Goal: Task Accomplishment & Management: Manage account settings

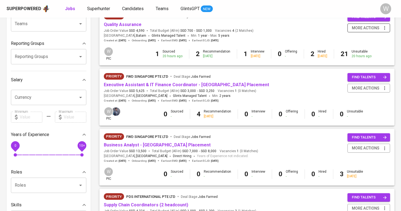
scroll to position [72, 0]
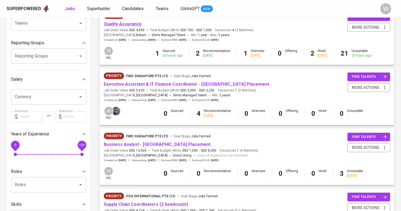
click at [121, 25] on link "Quality Assurance" at bounding box center [123, 23] width 38 height 5
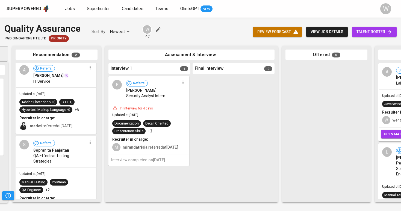
scroll to position [0, 128]
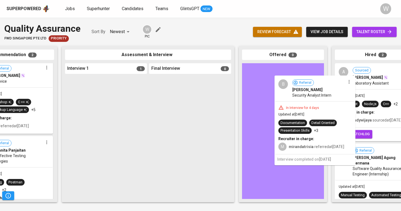
drag, startPoint x: 95, startPoint y: 112, endPoint x: 308, endPoint y: 112, distance: 212.1
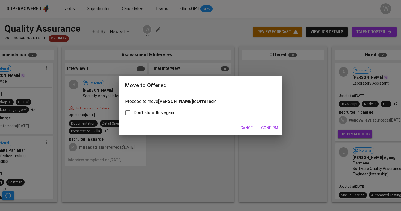
click at [273, 128] on span "Confirm" at bounding box center [269, 127] width 17 height 7
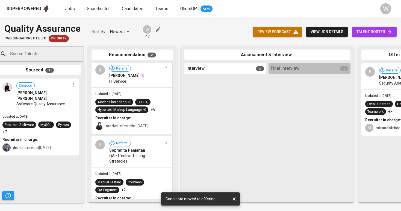
scroll to position [0, 0]
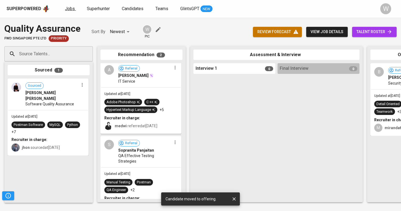
click at [71, 12] on link "Jobs" at bounding box center [70, 8] width 11 height 7
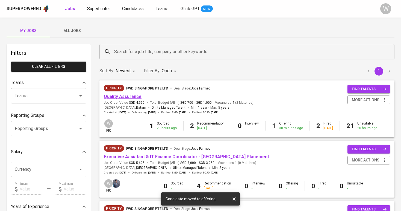
click at [125, 96] on link "Quality Assurance" at bounding box center [123, 96] width 38 height 5
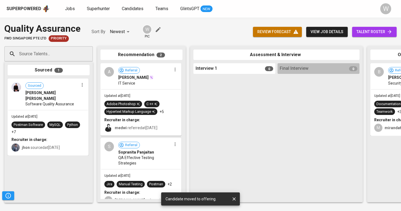
click at [357, 33] on span "talent roster" at bounding box center [375, 31] width 36 height 7
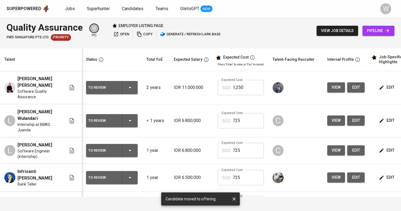
scroll to position [0, 0]
click at [395, 90] on button "edit" at bounding box center [387, 87] width 19 height 10
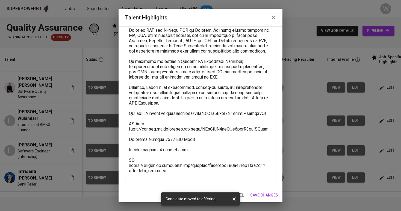
scroll to position [71, 0]
click at [173, 172] on textarea at bounding box center [200, 84] width 143 height 187
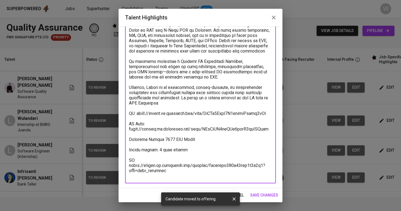
drag, startPoint x: 137, startPoint y: 120, endPoint x: 260, endPoint y: 120, distance: 122.8
click at [260, 120] on textarea at bounding box center [200, 84] width 143 height 187
click at [269, 118] on textarea at bounding box center [200, 84] width 143 height 187
drag, startPoint x: 269, startPoint y: 118, endPoint x: 137, endPoint y: 117, distance: 131.8
click at [137, 117] on textarea at bounding box center [200, 84] width 143 height 187
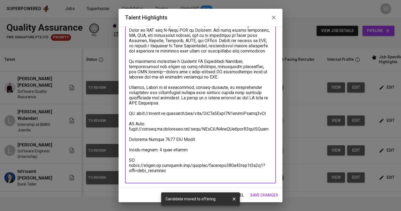
drag, startPoint x: 170, startPoint y: 176, endPoint x: 122, endPoint y: 173, distance: 48.2
click at [122, 173] on div "Enhance the Talent's profile by adding highlights relevant to this job - accomp…" at bounding box center [201, 107] width 164 height 162
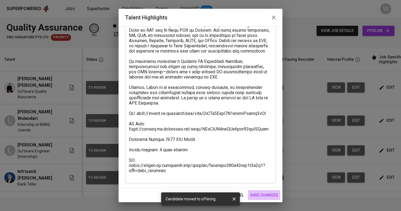
click at [263, 196] on span "save changes" at bounding box center [264, 195] width 28 height 7
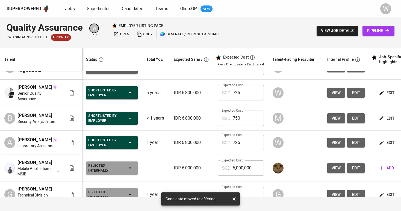
scroll to position [380, 0]
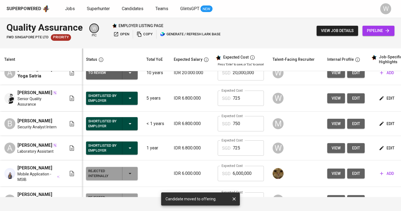
click at [131, 101] on icon "button" at bounding box center [130, 98] width 7 height 7
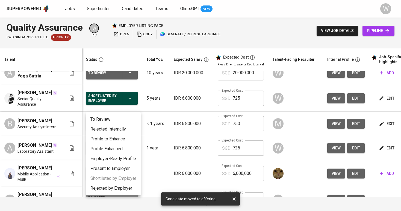
click at [117, 129] on li "Rejected Internally" at bounding box center [113, 129] width 55 height 10
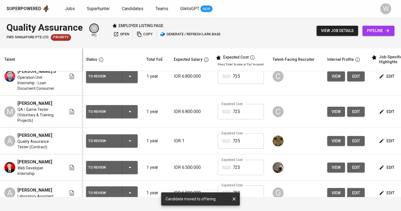
scroll to position [18, 0]
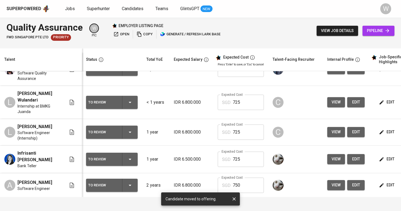
click at [30, 1] on div "Superpowered Jobs Superhunter Candidates Teams GlintsGPT NEW W" at bounding box center [200, 8] width 401 height 17
click at [92, 4] on div "Superpowered Jobs Superhunter Candidates Teams GlintsGPT NEW W" at bounding box center [200, 8] width 401 height 17
click at [93, 10] on span "Superhunter" at bounding box center [98, 8] width 23 height 5
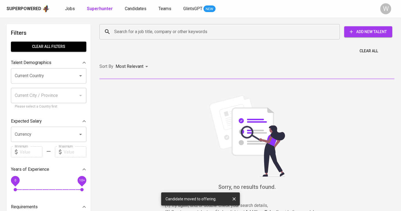
click at [128, 33] on input "Search for a job title, company or other keywords" at bounding box center [221, 32] width 217 height 10
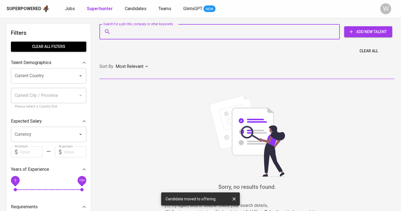
paste input "[EMAIL_ADDRESS][DOMAIN_NAME]"
type input "[EMAIL_ADDRESS][DOMAIN_NAME]"
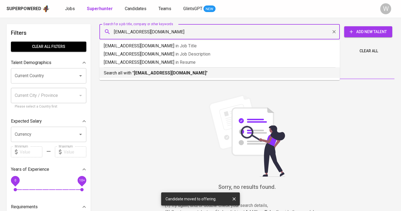
click at [177, 77] on li "Search all with " [EMAIL_ADDRESS][DOMAIN_NAME] "" at bounding box center [220, 72] width 241 height 11
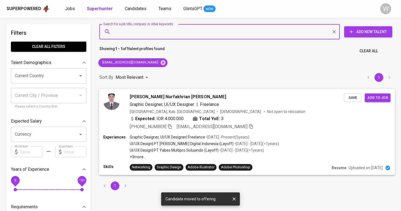
click at [157, 108] on div "[PERSON_NAME] Nurfakhrian [PERSON_NAME] Graphic Designer, UI/UX Designer | Free…" at bounding box center [237, 111] width 214 height 36
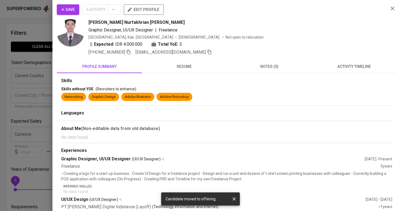
click at [73, 10] on span "Save" at bounding box center [68, 9] width 14 height 7
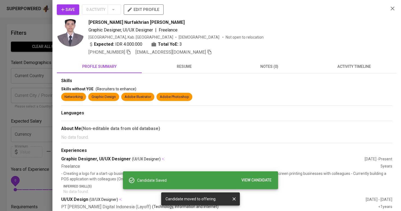
click at [28, 58] on div at bounding box center [200, 105] width 401 height 211
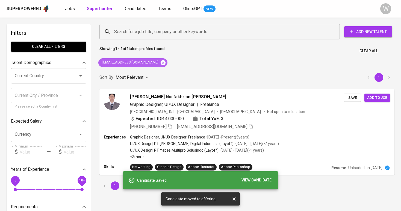
click at [161, 63] on icon at bounding box center [163, 62] width 5 height 5
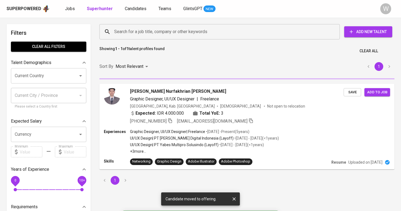
click at [150, 37] on input "Search for a job title, company or other keywords" at bounding box center [221, 32] width 217 height 10
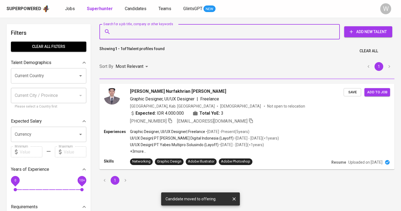
paste input "[EMAIL_ADDRESS][DOMAIN_NAME]"
type input "[EMAIL_ADDRESS][DOMAIN_NAME]"
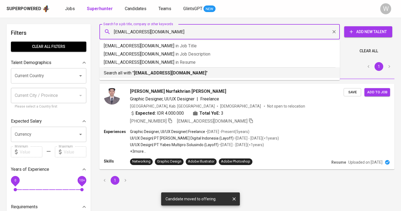
click at [154, 74] on b "[EMAIL_ADDRESS][DOMAIN_NAME]" at bounding box center [170, 72] width 72 height 5
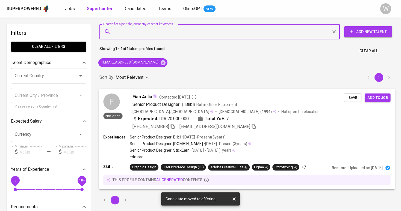
click at [284, 121] on div "Expected: IDR 20.000.000 Total YoE: 7" at bounding box center [239, 119] width 212 height 8
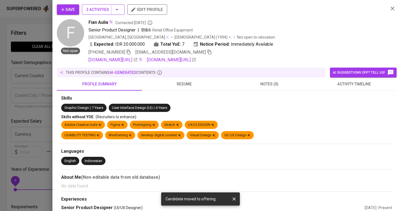
click at [87, 11] on span "3 Activities" at bounding box center [103, 9] width 34 height 7
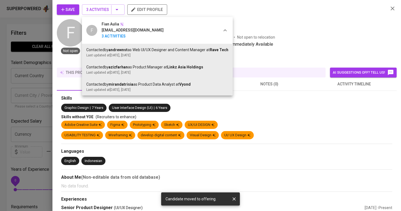
click at [325, 90] on div at bounding box center [200, 105] width 401 height 211
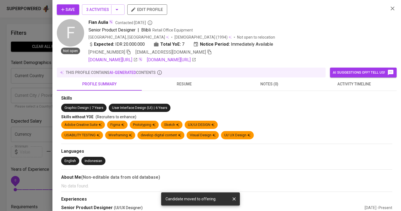
click at [325, 90] on button "activity timeline" at bounding box center [354, 83] width 85 height 13
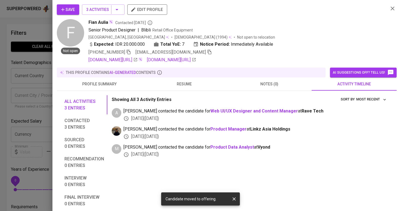
click at [195, 81] on span "resume" at bounding box center [184, 84] width 78 height 7
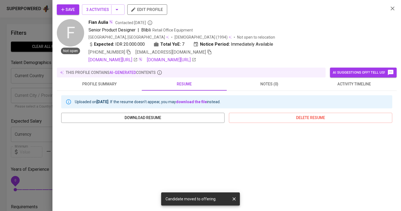
click at [70, 11] on span "Save" at bounding box center [68, 9] width 14 height 7
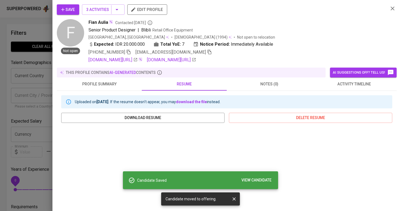
click at [61, 9] on icon "button" at bounding box center [62, 9] width 5 height 5
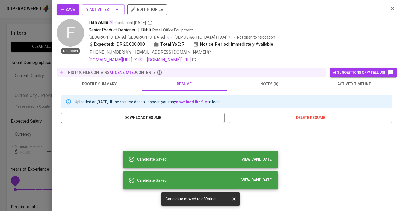
click at [25, 32] on div at bounding box center [200, 105] width 401 height 211
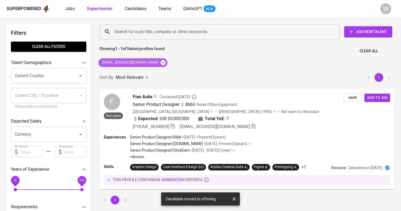
click at [160, 60] on icon at bounding box center [163, 63] width 6 height 6
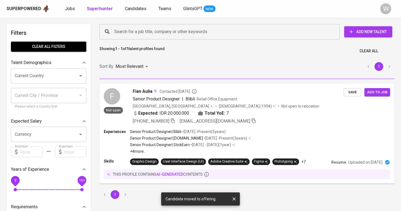
click at [134, 32] on input "Search for a job title, company or other keywords" at bounding box center [221, 32] width 217 height 10
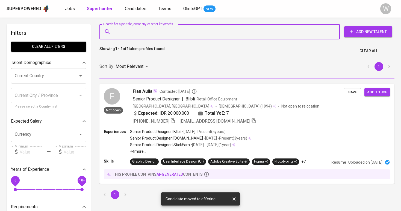
paste input "[EMAIL_ADDRESS][DOMAIN_NAME]"
type input "[EMAIL_ADDRESS][DOMAIN_NAME]"
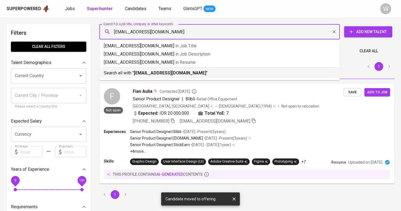
click at [153, 69] on div "Search all with " [EMAIL_ADDRESS][DOMAIN_NAME] "" at bounding box center [220, 71] width 232 height 9
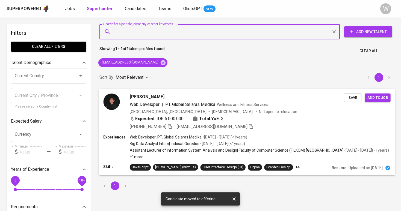
click at [171, 106] on span "PT. Global Selaras Medika" at bounding box center [190, 103] width 50 height 5
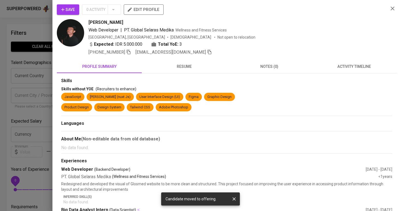
click at [76, 12] on button "Save" at bounding box center [68, 9] width 22 height 10
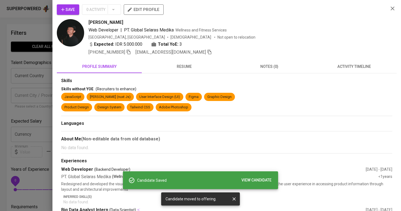
click at [38, 62] on div at bounding box center [200, 105] width 401 height 211
